Goal: Information Seeking & Learning: Learn about a topic

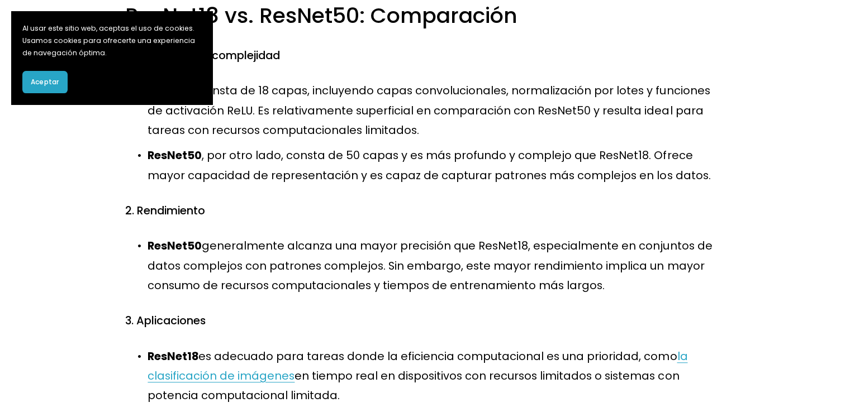
scroll to position [614, 0]
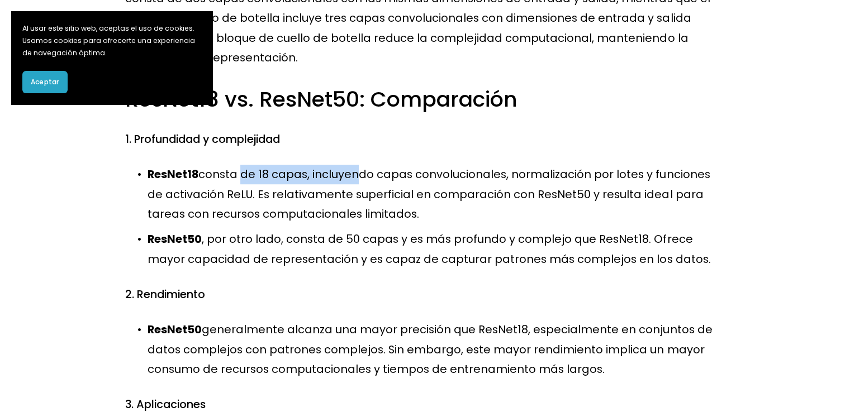
drag, startPoint x: 241, startPoint y: 178, endPoint x: 351, endPoint y: 186, distance: 110.9
click at [351, 186] on p "ResNet18 consta de 18 capas, incluyendo capas convolucionales, normalización po…" at bounding box center [435, 194] width 576 height 59
click at [352, 186] on p "ResNet18 consta de 18 capas, incluyendo capas convolucionales, normalización po…" at bounding box center [435, 194] width 576 height 59
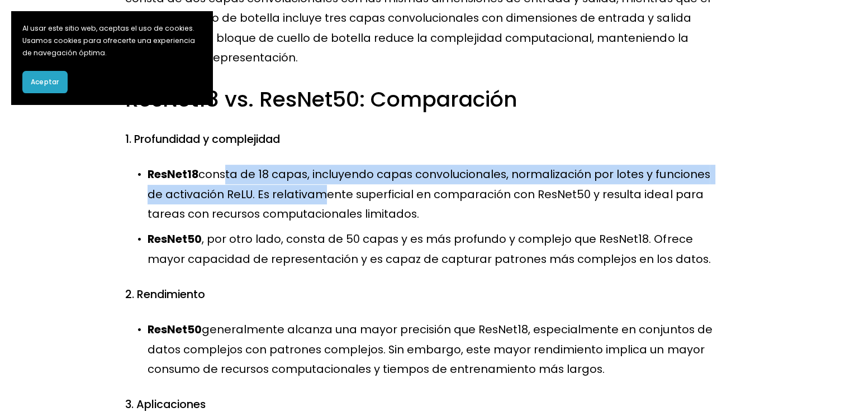
drag, startPoint x: 219, startPoint y: 186, endPoint x: 307, endPoint y: 190, distance: 87.8
click at [307, 190] on p "ResNet18 consta de 18 capas, incluyendo capas convolucionales, normalización po…" at bounding box center [435, 194] width 576 height 59
click at [307, 190] on font "consta de 18 capas, incluyendo capas convolucionales, normalización por lotes y…" at bounding box center [429, 193] width 565 height 55
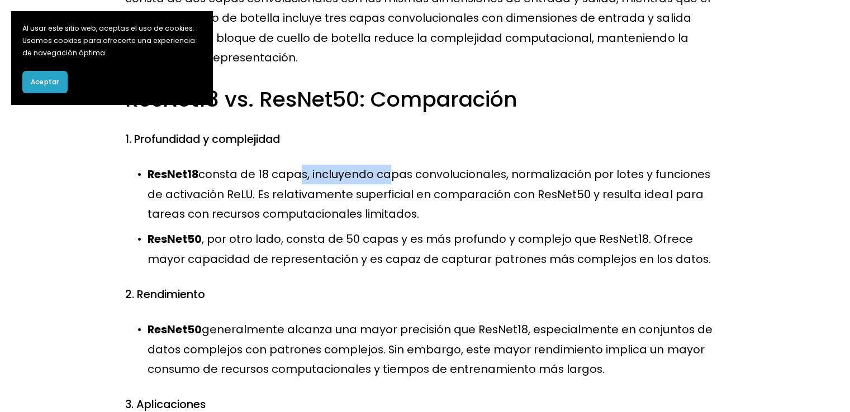
drag, startPoint x: 292, startPoint y: 176, endPoint x: 423, endPoint y: 179, distance: 130.7
click at [422, 179] on font "consta de 18 capas, incluyendo capas convolucionales, normalización por lotes y…" at bounding box center [429, 193] width 565 height 55
click at [423, 179] on font "consta de 18 capas, incluyendo capas convolucionales, normalización por lotes y…" at bounding box center [429, 193] width 565 height 55
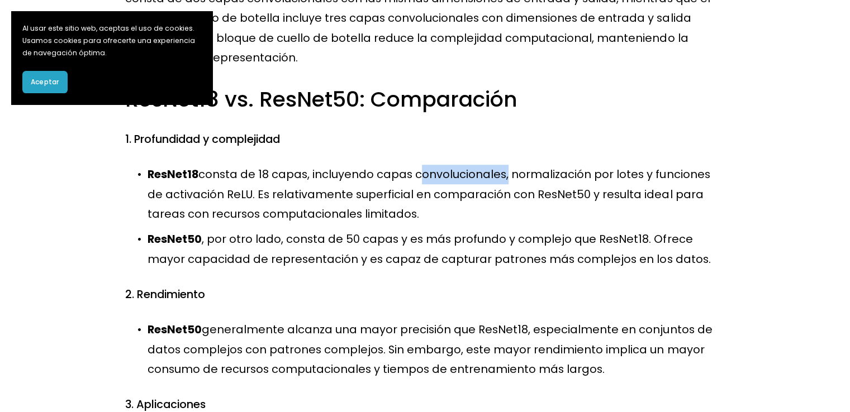
drag, startPoint x: 423, startPoint y: 179, endPoint x: 451, endPoint y: 178, distance: 28.5
click at [451, 178] on font "consta de 18 capas, incluyendo capas convolucionales, normalización por lotes y…" at bounding box center [429, 193] width 565 height 55
drag, startPoint x: 451, startPoint y: 178, endPoint x: 494, endPoint y: 179, distance: 42.5
click at [494, 179] on font "consta de 18 capas, incluyendo capas convolucionales, normalización por lotes y…" at bounding box center [429, 193] width 565 height 55
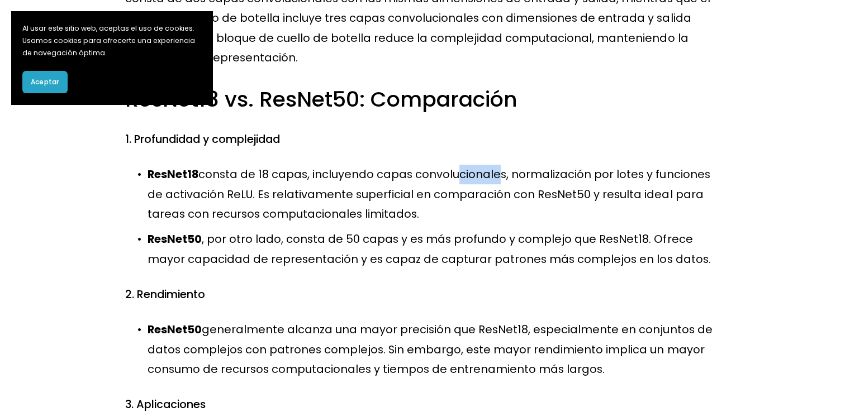
click at [494, 179] on font "consta de 18 capas, incluyendo capas convolucionales, normalización por lotes y…" at bounding box center [429, 193] width 565 height 55
drag, startPoint x: 593, startPoint y: 183, endPoint x: 602, endPoint y: 182, distance: 9.5
click at [602, 182] on font "consta de 18 capas, incluyendo capas convolucionales, normalización por lotes y…" at bounding box center [429, 193] width 565 height 55
click at [603, 182] on font "consta de 18 capas, incluyendo capas convolucionales, normalización por lotes y…" at bounding box center [429, 193] width 565 height 55
drag, startPoint x: 603, startPoint y: 182, endPoint x: 630, endPoint y: 180, distance: 27.5
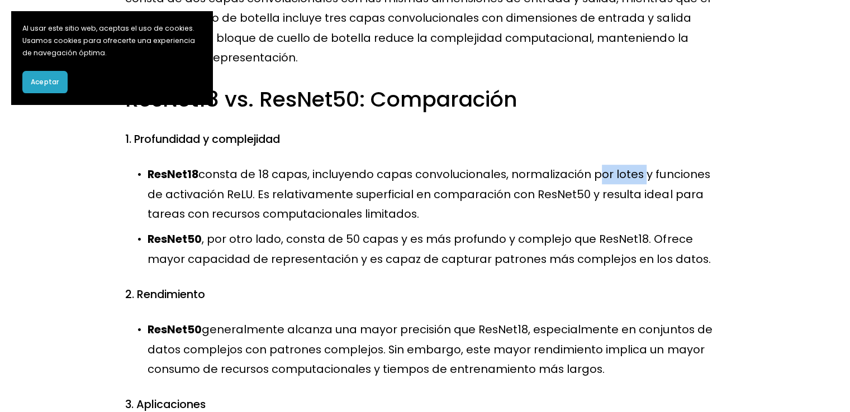
click at [630, 180] on font "consta de 18 capas, incluyendo capas convolucionales, normalización por lotes y…" at bounding box center [429, 193] width 565 height 55
drag, startPoint x: 630, startPoint y: 180, endPoint x: 605, endPoint y: 180, distance: 25.1
click at [605, 180] on font "consta de 18 capas, incluyendo capas convolucionales, normalización por lotes y…" at bounding box center [429, 193] width 565 height 55
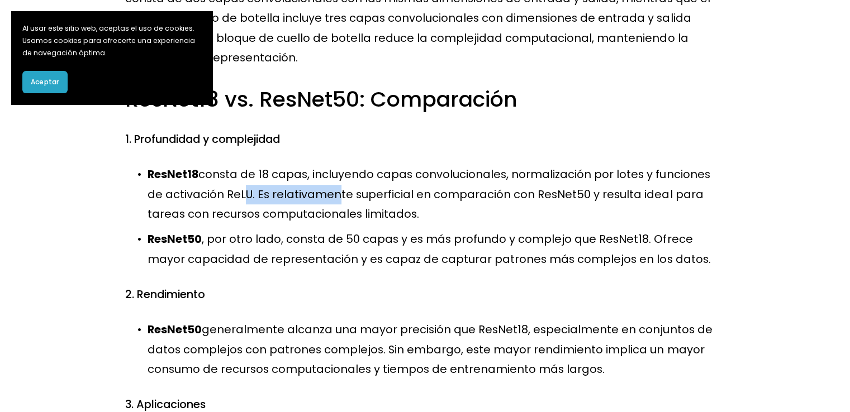
drag, startPoint x: 222, startPoint y: 198, endPoint x: 316, endPoint y: 198, distance: 93.3
click at [316, 198] on font "consta de 18 capas, incluyendo capas convolucionales, normalización por lotes y…" at bounding box center [429, 193] width 565 height 55
click at [285, 193] on font "consta de 18 capas, incluyendo capas convolucionales, normalización por lotes y…" at bounding box center [429, 193] width 565 height 55
click at [279, 192] on font "consta de 18 capas, incluyendo capas convolucionales, normalización por lotes y…" at bounding box center [429, 193] width 565 height 55
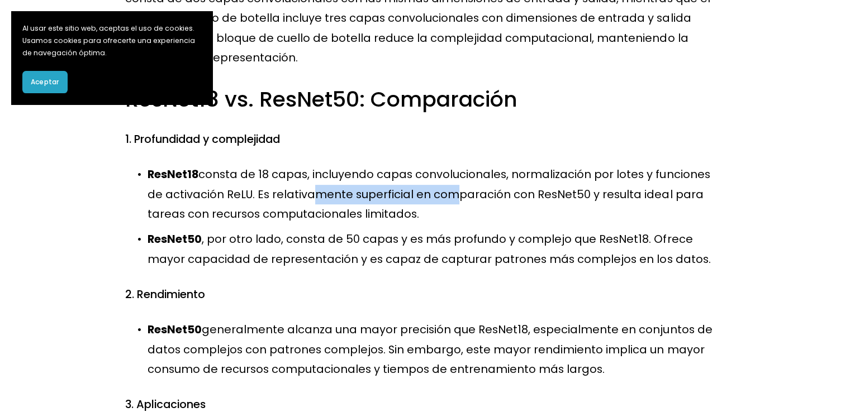
drag, startPoint x: 387, startPoint y: 204, endPoint x: 426, endPoint y: 198, distance: 40.0
click at [426, 199] on font "consta de 18 capas, incluyendo capas convolucionales, normalización por lotes y…" at bounding box center [429, 193] width 565 height 55
click at [426, 198] on font "consta de 18 capas, incluyendo capas convolucionales, normalización por lotes y…" at bounding box center [429, 193] width 565 height 55
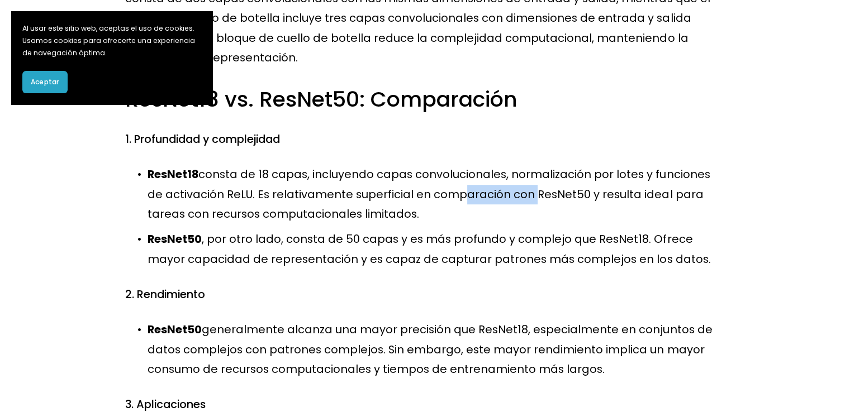
drag, startPoint x: 500, startPoint y: 195, endPoint x: 527, endPoint y: 193, distance: 26.9
click at [526, 194] on font "consta de 18 capas, incluyendo capas convolucionales, normalización por lotes y…" at bounding box center [429, 193] width 565 height 55
click at [527, 193] on font "consta de 18 capas, incluyendo capas convolucionales, normalización por lotes y…" at bounding box center [429, 193] width 565 height 55
drag, startPoint x: 527, startPoint y: 193, endPoint x: 499, endPoint y: 190, distance: 28.1
click at [503, 190] on font "consta de 18 capas, incluyendo capas convolucionales, normalización por lotes y…" at bounding box center [429, 193] width 565 height 55
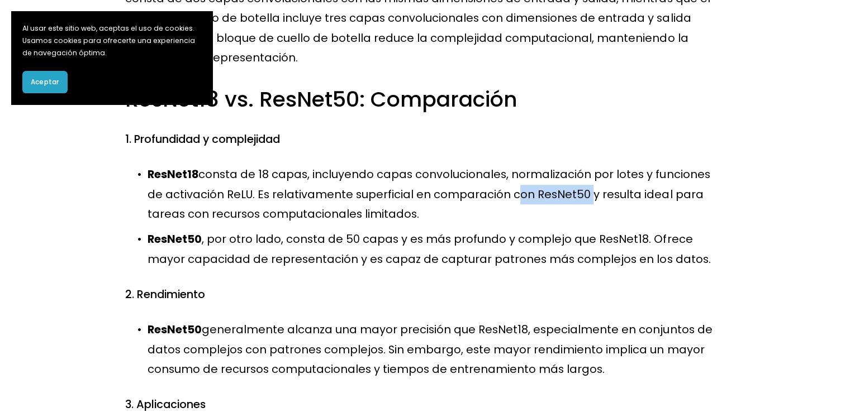
click at [498, 190] on font "consta de 18 capas, incluyendo capas convolucionales, normalización por lotes y…" at bounding box center [429, 193] width 565 height 55
click at [534, 193] on font "consta de 18 capas, incluyendo capas convolucionales, normalización por lotes y…" at bounding box center [429, 193] width 565 height 55
click at [535, 193] on font "consta de 18 capas, incluyendo capas convolucionales, normalización por lotes y…" at bounding box center [429, 193] width 565 height 55
drag, startPoint x: 535, startPoint y: 193, endPoint x: 550, endPoint y: 193, distance: 15.6
click at [550, 193] on font "consta de 18 capas, incluyendo capas convolucionales, normalización por lotes y…" at bounding box center [429, 193] width 565 height 55
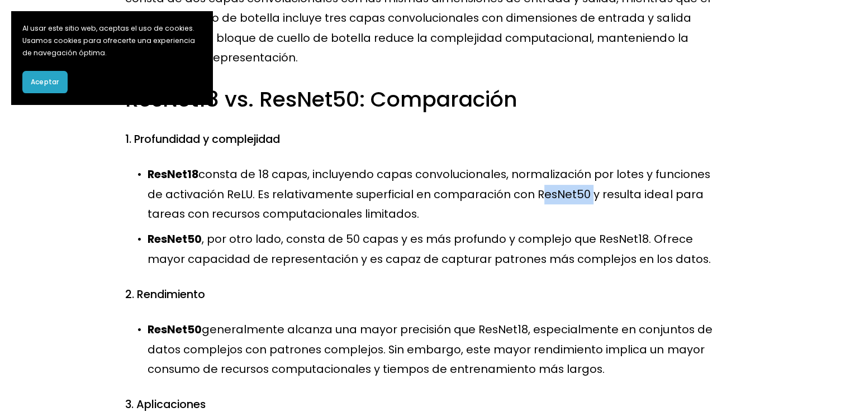
click at [550, 193] on font "consta de 18 capas, incluyendo capas convolucionales, normalización por lotes y…" at bounding box center [429, 193] width 565 height 55
drag, startPoint x: 550, startPoint y: 193, endPoint x: 536, endPoint y: 192, distance: 14.6
click at [545, 193] on font "consta de 18 capas, incluyendo capas convolucionales, normalización por lotes y…" at bounding box center [429, 193] width 565 height 55
click at [535, 192] on font "consta de 18 capas, incluyendo capas convolucionales, normalización por lotes y…" at bounding box center [429, 193] width 565 height 55
drag, startPoint x: 371, startPoint y: 219, endPoint x: 340, endPoint y: 218, distance: 31.3
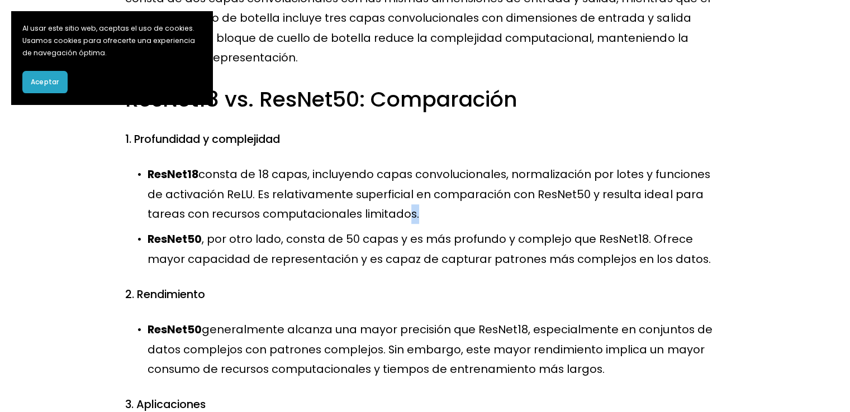
click at [340, 218] on font "consta de 18 capas, incluyendo capas convolucionales, normalización por lotes y…" at bounding box center [429, 193] width 565 height 55
click at [335, 217] on font "consta de 18 capas, incluyendo capas convolucionales, normalización por lotes y…" at bounding box center [429, 193] width 565 height 55
drag, startPoint x: 266, startPoint y: 237, endPoint x: 443, endPoint y: 244, distance: 177.2
click at [443, 244] on font ", por otro lado, consta de 50 capas y es más profundo y complejo que ResNet18. …" at bounding box center [428, 248] width 562 height 35
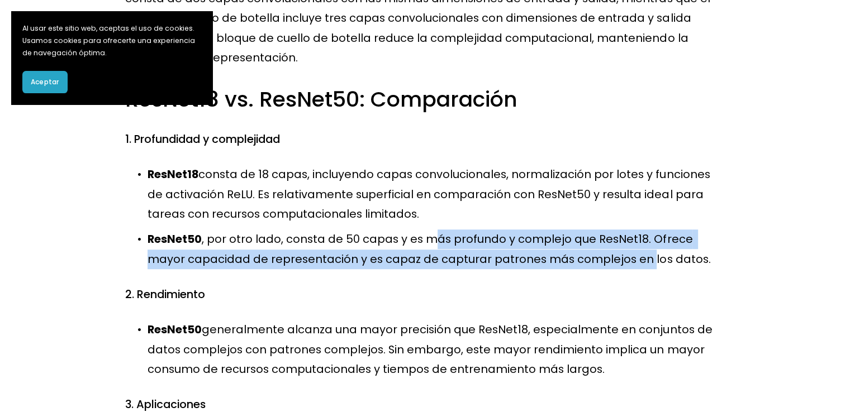
drag, startPoint x: 443, startPoint y: 244, endPoint x: 594, endPoint y: 256, distance: 150.7
click at [594, 256] on font ", por otro lado, consta de 50 capas y es más profundo y complejo que ResNet18. …" at bounding box center [428, 248] width 562 height 35
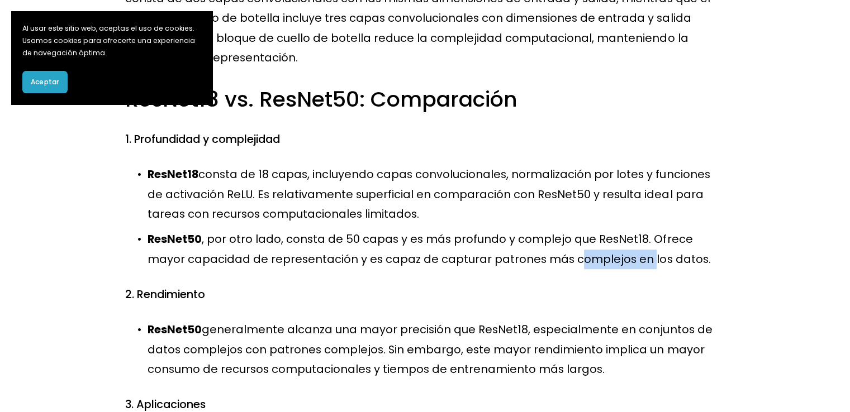
drag, startPoint x: 594, startPoint y: 256, endPoint x: 541, endPoint y: 249, distance: 52.9
click at [541, 249] on p "ResNet50 , por otro lado, consta de 50 capas y es más profundo y complejo que R…" at bounding box center [435, 250] width 576 height 40
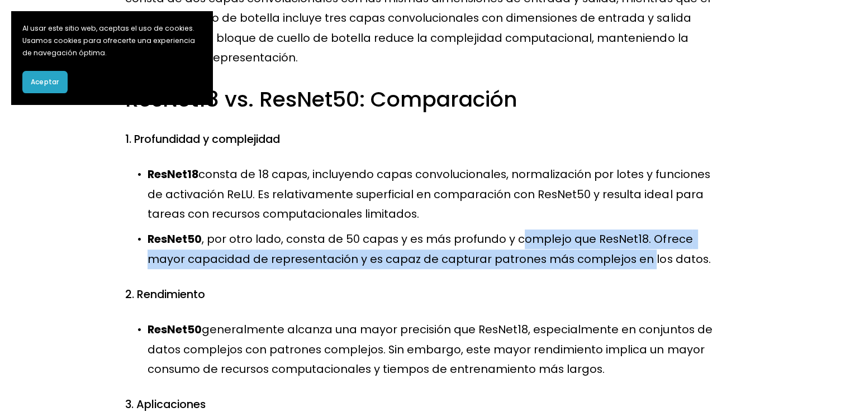
click at [541, 249] on p "ResNet50 , por otro lado, consta de 50 capas y es más profundo y complejo que R…" at bounding box center [435, 250] width 576 height 40
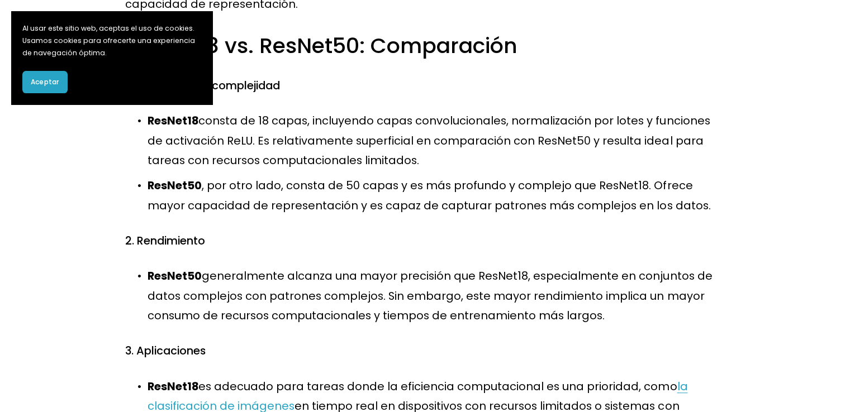
scroll to position [726, 0]
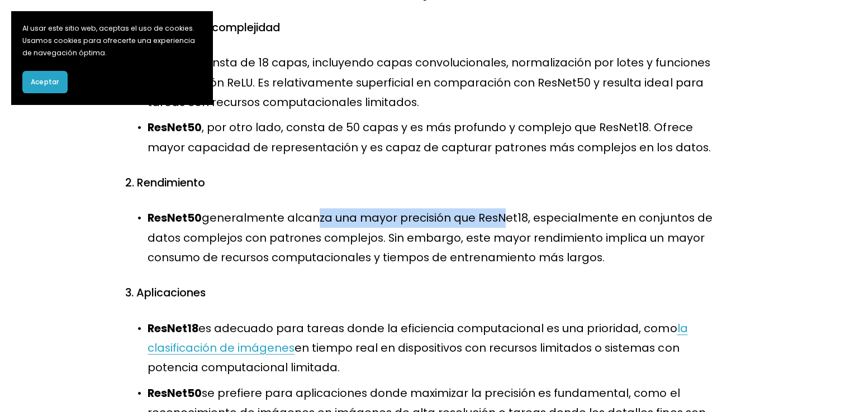
drag, startPoint x: 328, startPoint y: 223, endPoint x: 500, endPoint y: 225, distance: 172.0
click at [500, 225] on font "generalmente alcanza una mayor precisión que ResNet18, especialmente en conjunt…" at bounding box center [430, 237] width 567 height 55
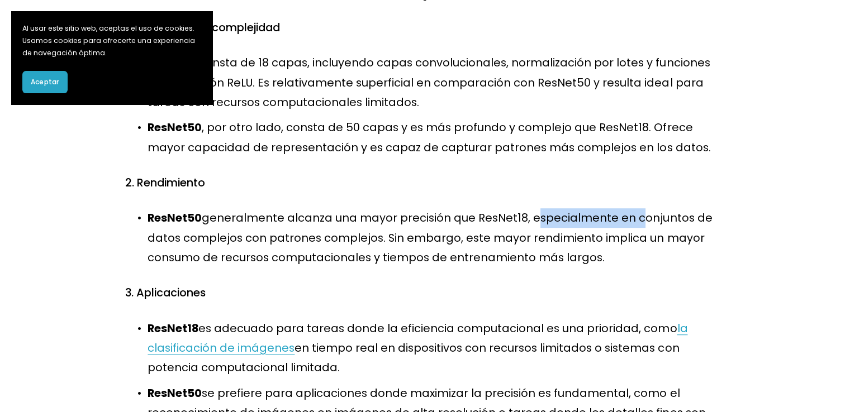
drag, startPoint x: 529, startPoint y: 220, endPoint x: 629, endPoint y: 230, distance: 100.5
click at [629, 230] on p "ResNet50 generalmente alcanza una mayor precisión que ResNet18, especialmente e…" at bounding box center [435, 237] width 576 height 59
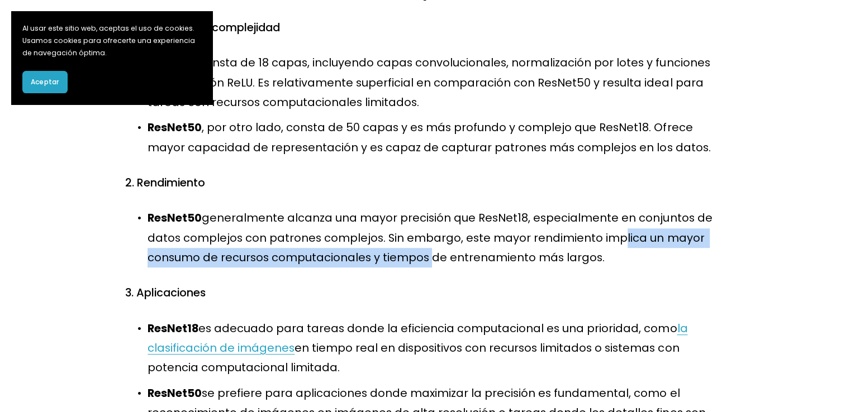
drag, startPoint x: 607, startPoint y: 236, endPoint x: 424, endPoint y: 252, distance: 182.8
click at [424, 252] on font "generalmente alcanza una mayor precisión que ResNet18, especialmente en conjunt…" at bounding box center [430, 237] width 567 height 55
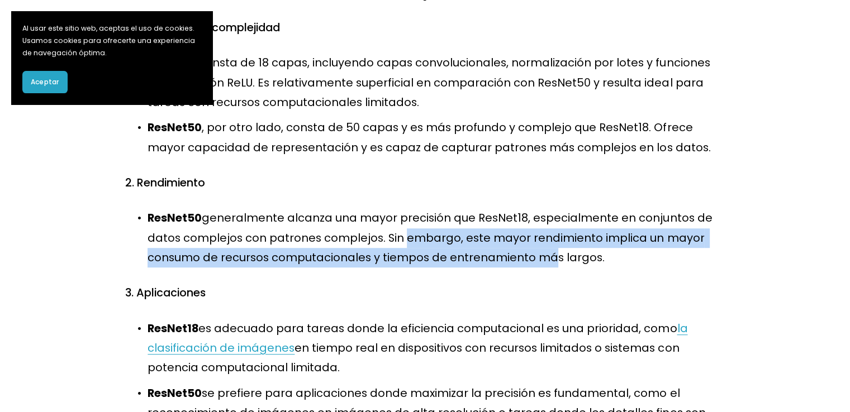
drag, startPoint x: 397, startPoint y: 242, endPoint x: 535, endPoint y: 255, distance: 139.2
click at [535, 255] on font "generalmente alcanza una mayor precisión que ResNet18, especialmente en conjunt…" at bounding box center [430, 237] width 567 height 55
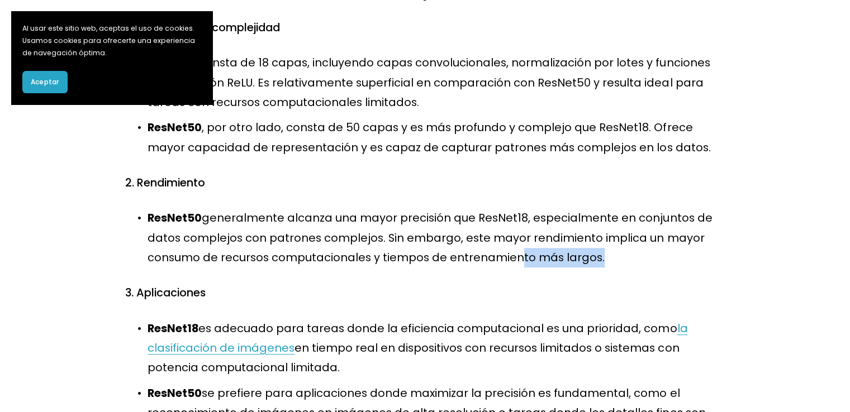
drag, startPoint x: 589, startPoint y: 257, endPoint x: 511, endPoint y: 260, distance: 78.8
click at [511, 260] on font "generalmente alcanza una mayor precisión que ResNet18, especialmente en conjunt…" at bounding box center [430, 237] width 567 height 55
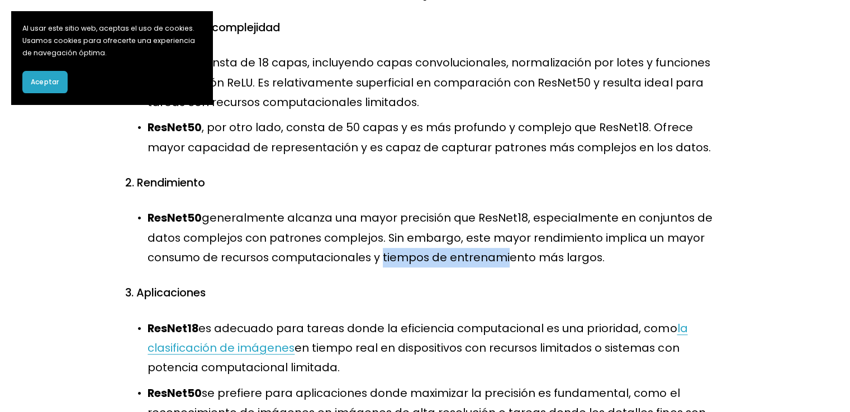
drag, startPoint x: 497, startPoint y: 260, endPoint x: 376, endPoint y: 263, distance: 120.1
click at [376, 263] on font "generalmente alcanza una mayor precisión que ResNet18, especialmente en conjunt…" at bounding box center [430, 237] width 567 height 55
click at [375, 263] on font "generalmente alcanza una mayor precisión que ResNet18, especialmente en conjunt…" at bounding box center [430, 237] width 567 height 55
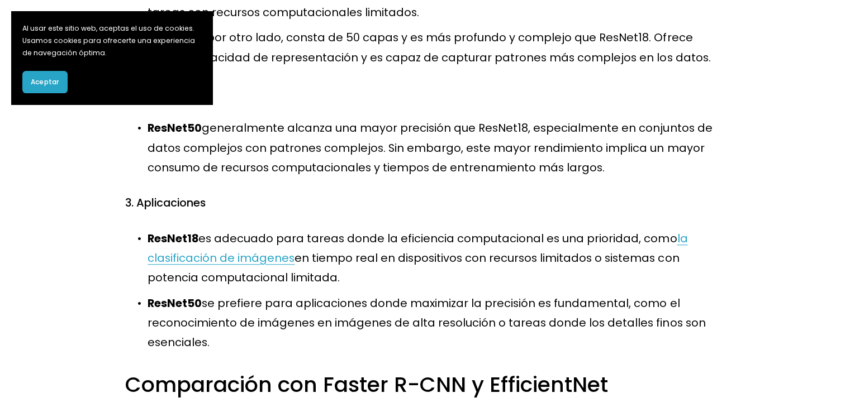
scroll to position [894, 0]
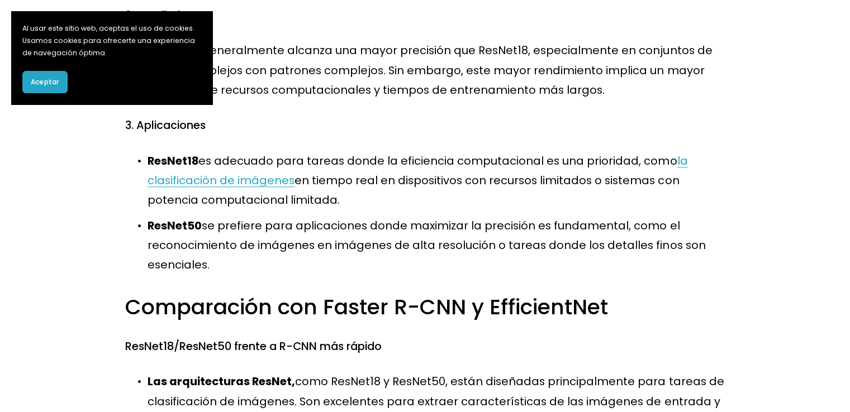
drag, startPoint x: 319, startPoint y: 162, endPoint x: 369, endPoint y: 204, distance: 64.6
click at [369, 204] on p "ResNet18 es adecuado para tareas donde la eficiencia computacional es una prior…" at bounding box center [435, 180] width 576 height 59
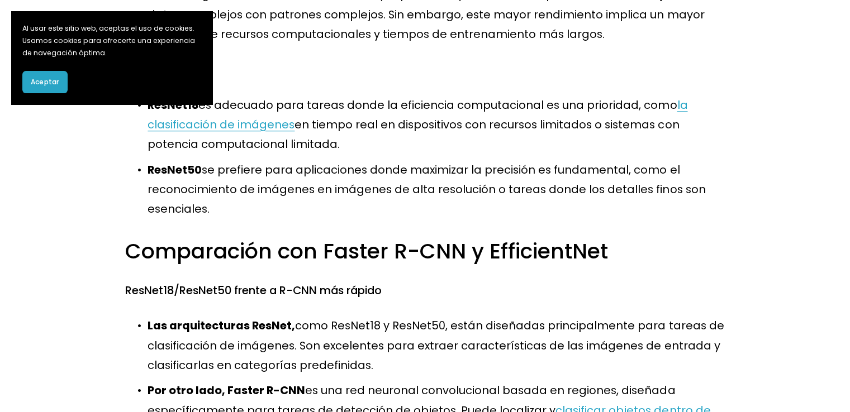
scroll to position [1061, 0]
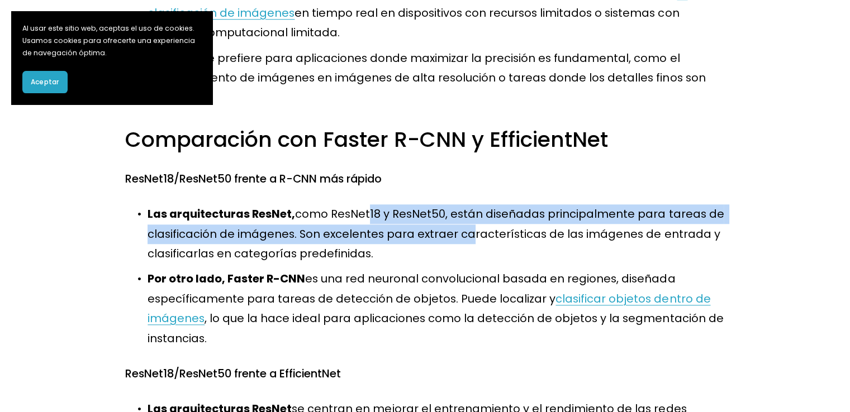
drag, startPoint x: 369, startPoint y: 218, endPoint x: 460, endPoint y: 244, distance: 95.3
click at [460, 244] on font "como ResNet18 y ResNet50, están diseñadas principalmente para tareas de clasifi…" at bounding box center [436, 233] width 579 height 55
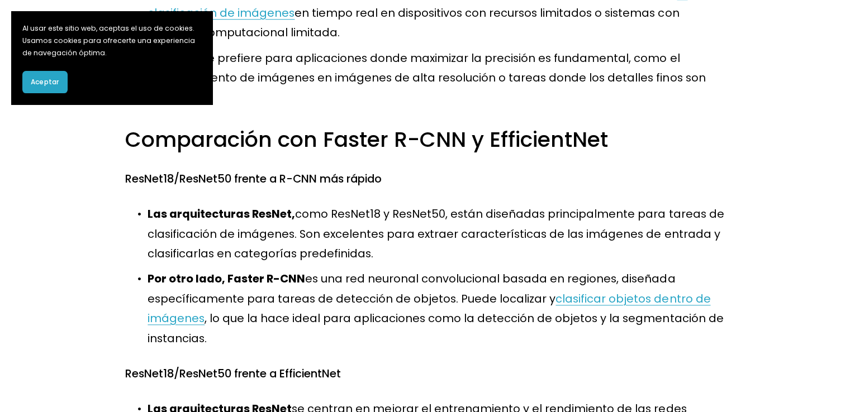
drag, startPoint x: 398, startPoint y: 255, endPoint x: 356, endPoint y: 249, distance: 43.0
click at [360, 249] on p "Las arquitecturas ResNet, como ResNet18 y ResNet50, están diseñadas principalme…" at bounding box center [435, 233] width 576 height 59
click at [356, 249] on font "como ResNet18 y ResNet50, están diseñadas principalmente para tareas de clasifi…" at bounding box center [436, 233] width 579 height 55
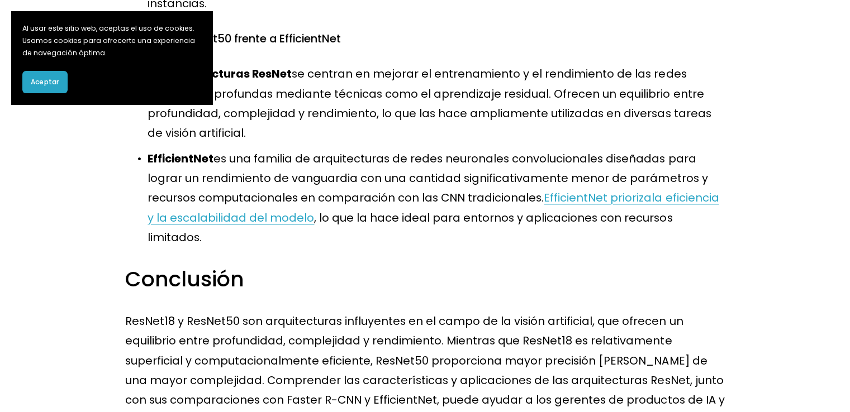
scroll to position [1452, 0]
